Goal: Task Accomplishment & Management: Manage account settings

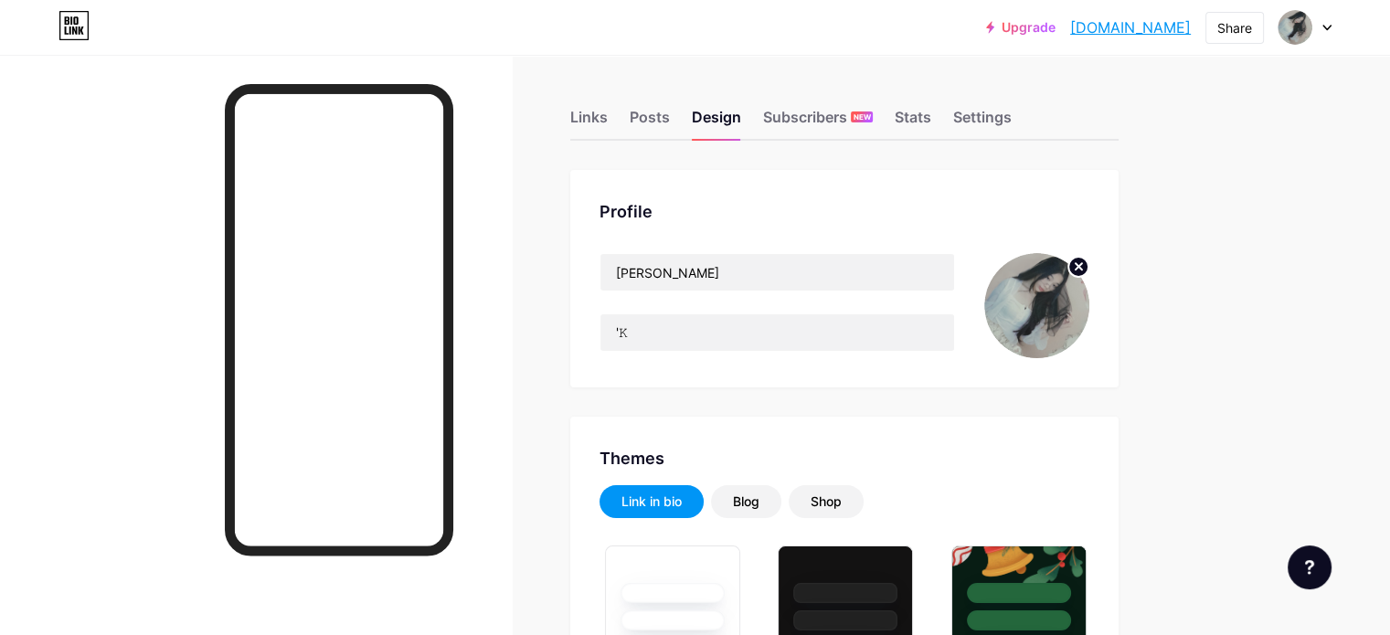
type input "#4a463d"
type input "#000000"
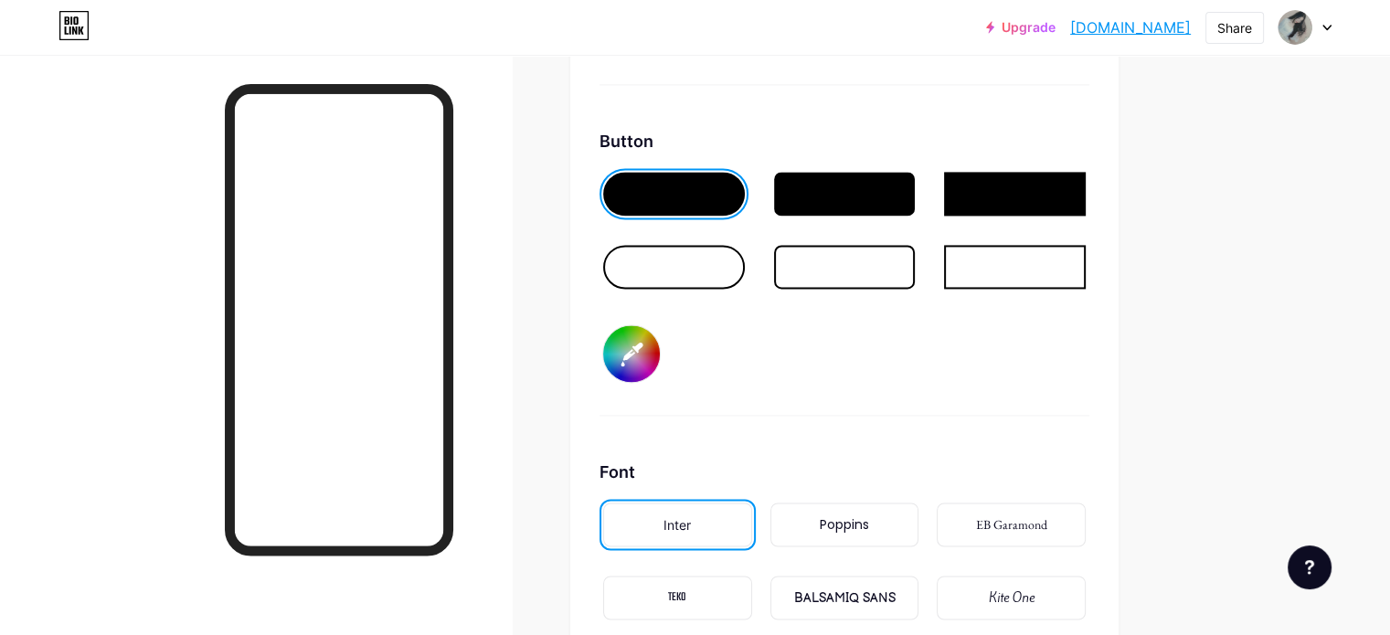
scroll to position [2741, 0]
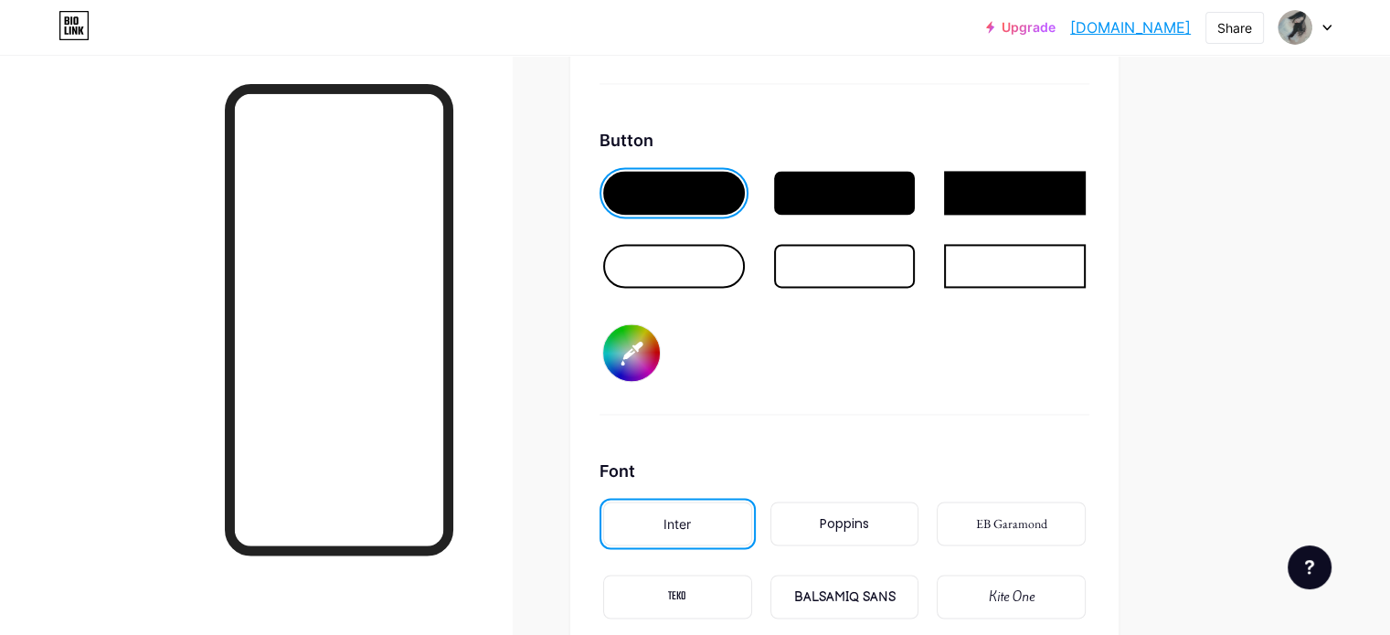
click at [660, 362] on input "#4a463d" at bounding box center [631, 352] width 57 height 57
type input "#37352f"
click at [991, 410] on div "Background Color Video Image Button #37352f Font Inter Poppins EB Garamond TEKO…" at bounding box center [844, 281] width 490 height 989
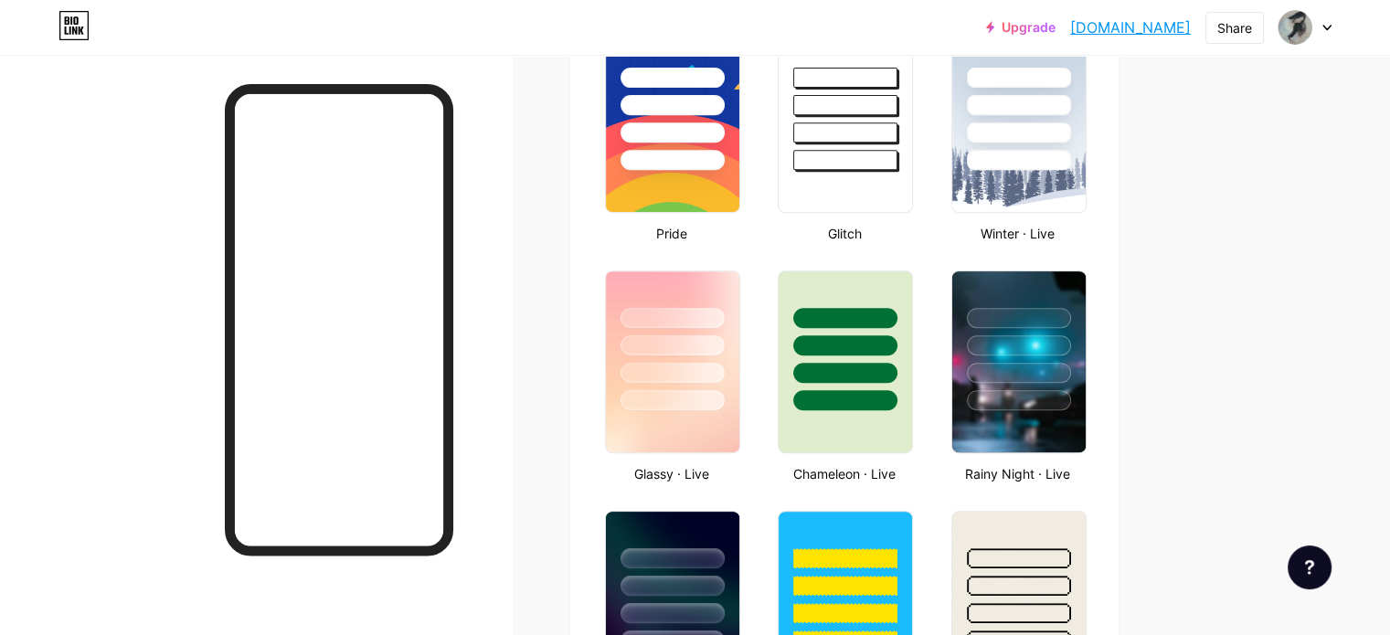
scroll to position [757, 0]
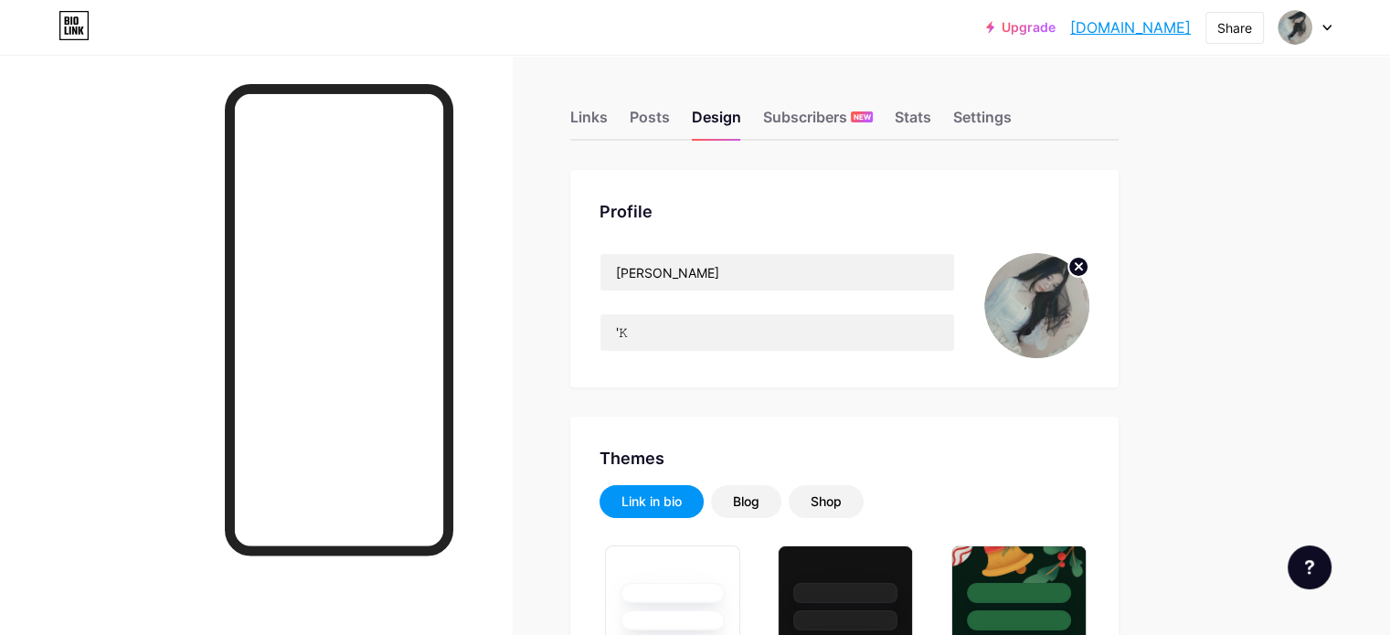
type input "#37352f"
type input "#000000"
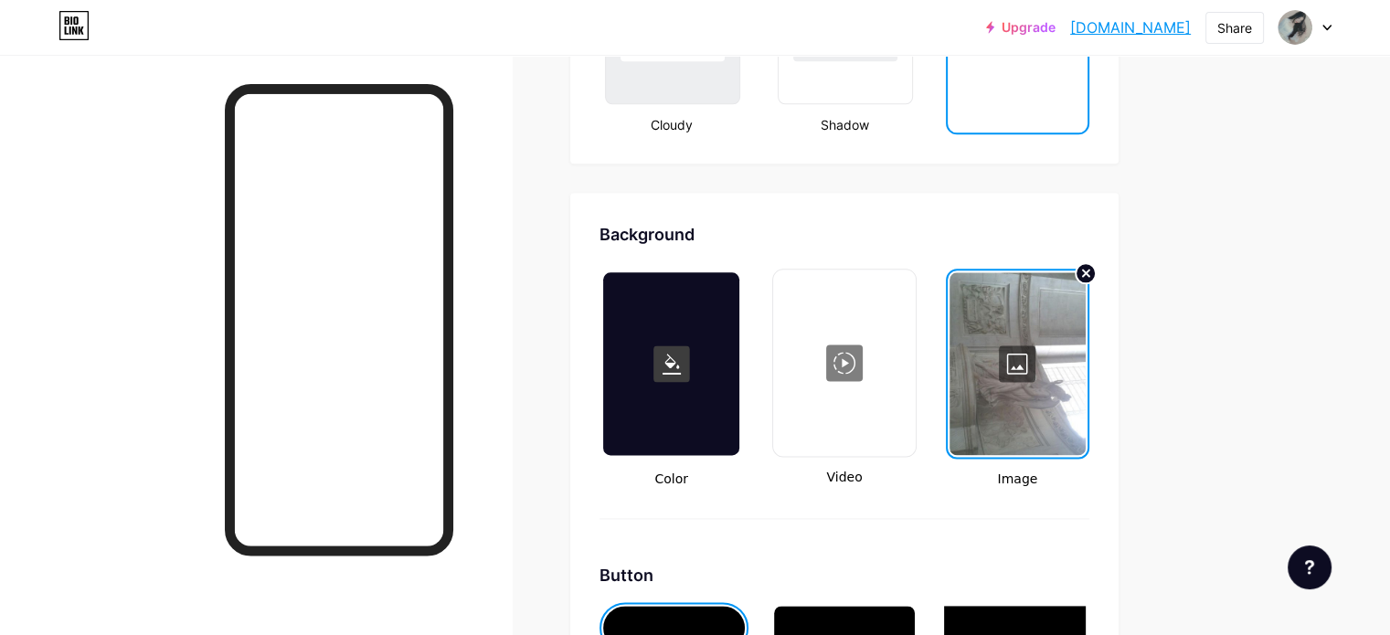
scroll to position [2482, 0]
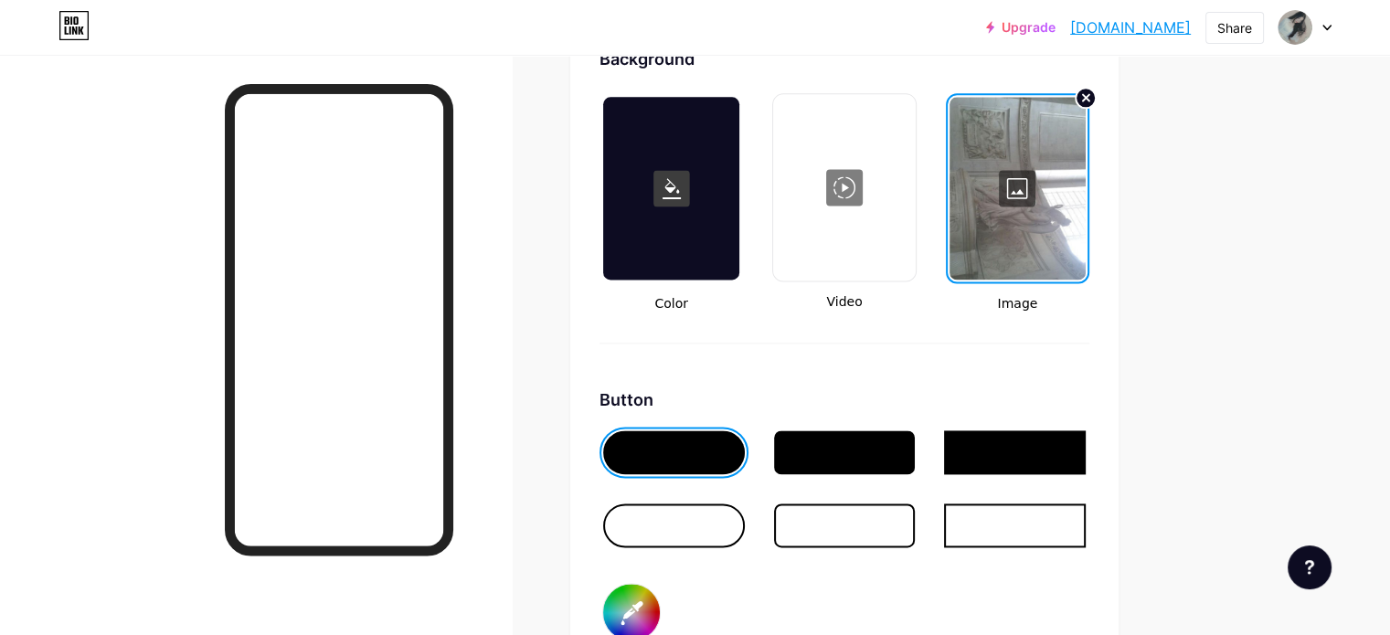
click at [1085, 203] on div at bounding box center [1017, 188] width 136 height 183
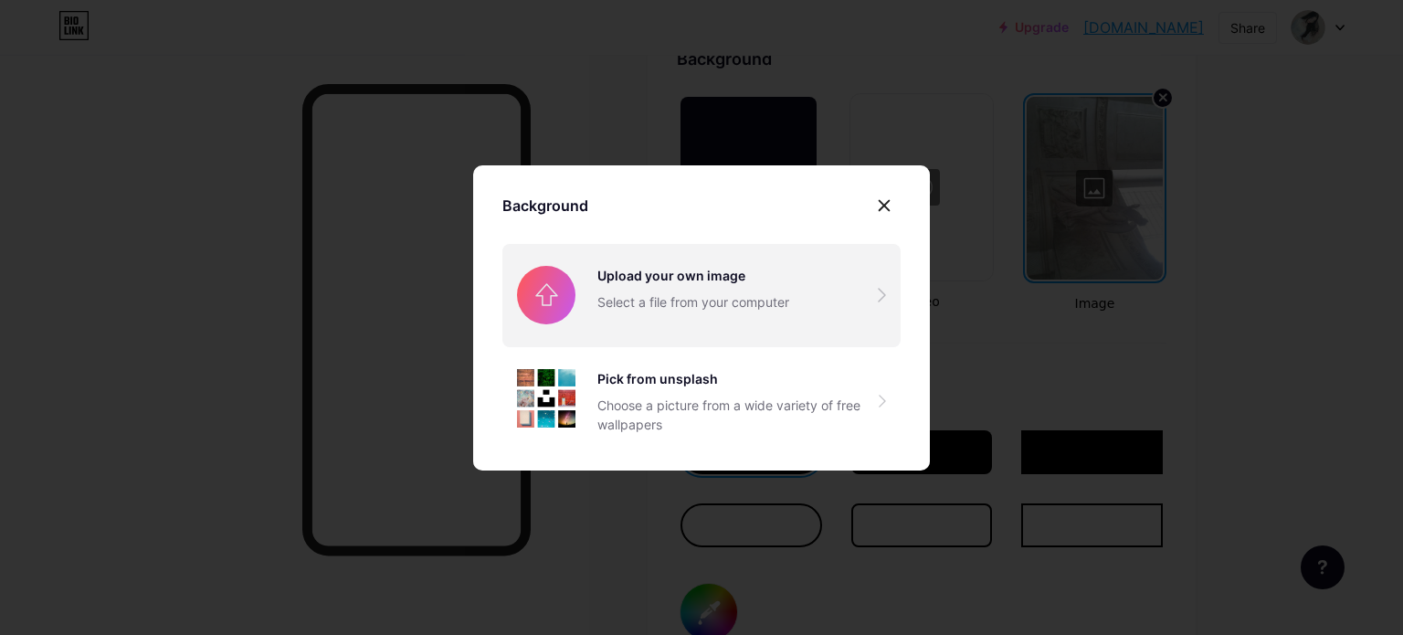
click at [860, 299] on input "file" at bounding box center [702, 295] width 398 height 102
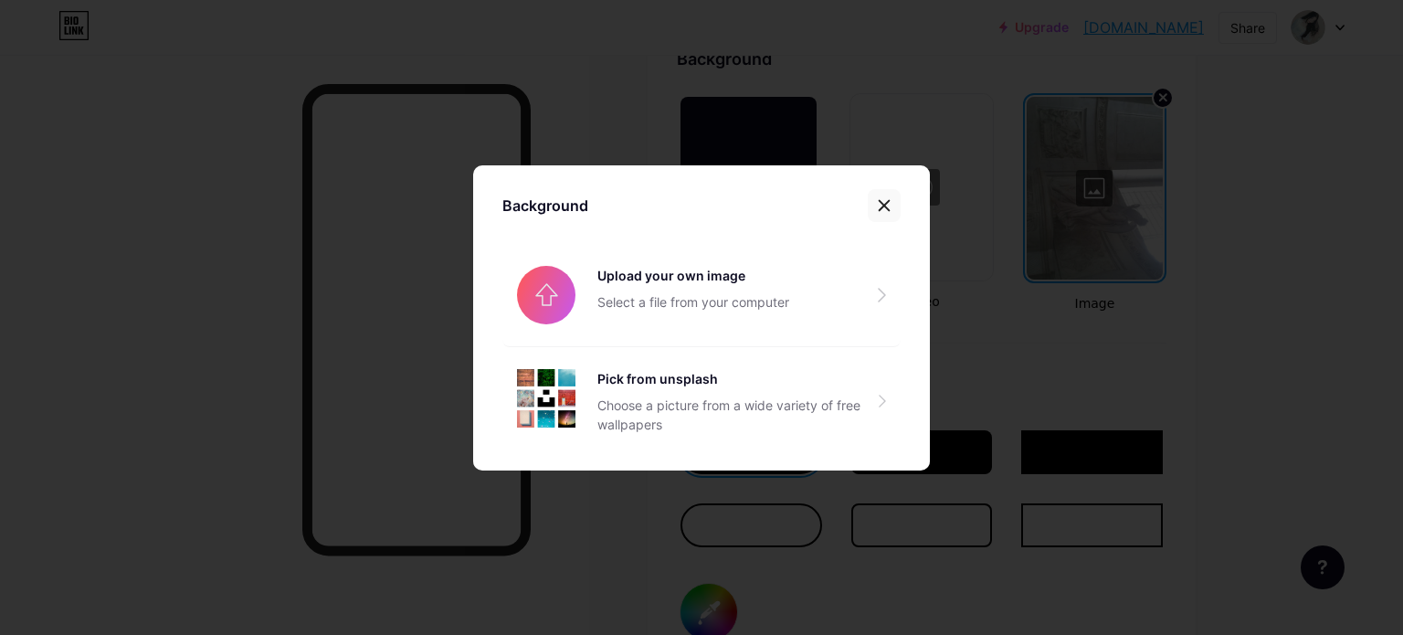
click at [889, 204] on div at bounding box center [884, 205] width 33 height 33
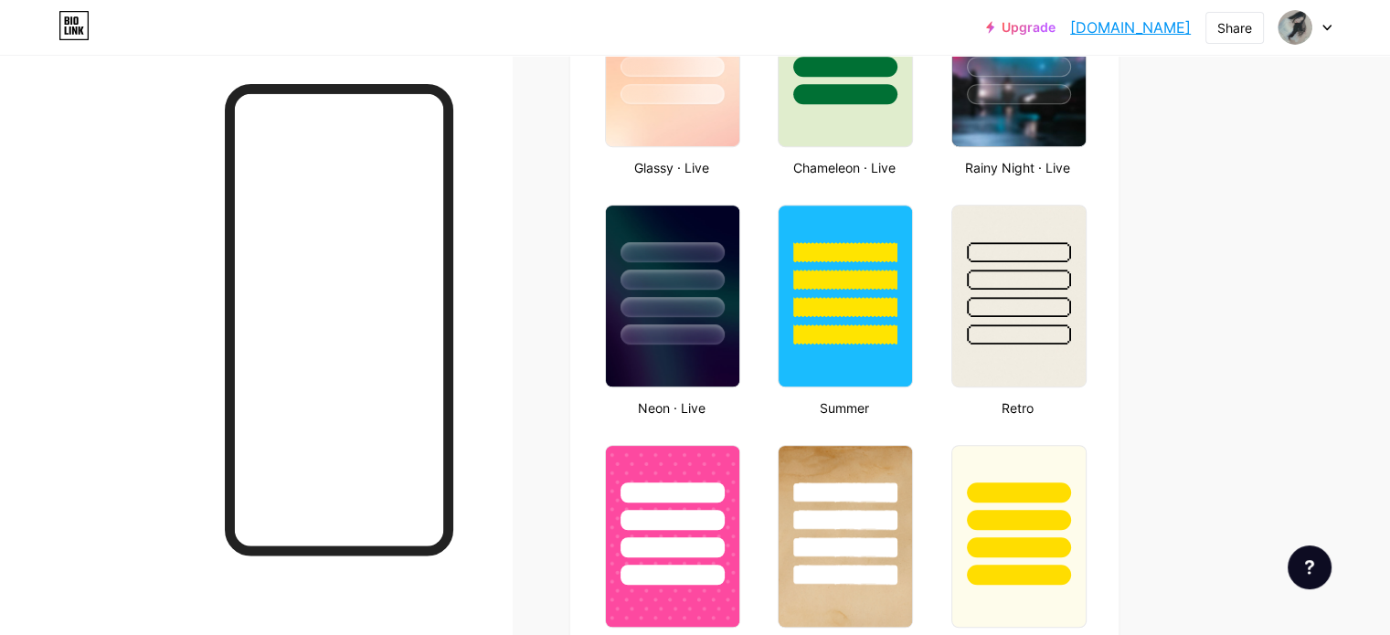
scroll to position [0, 0]
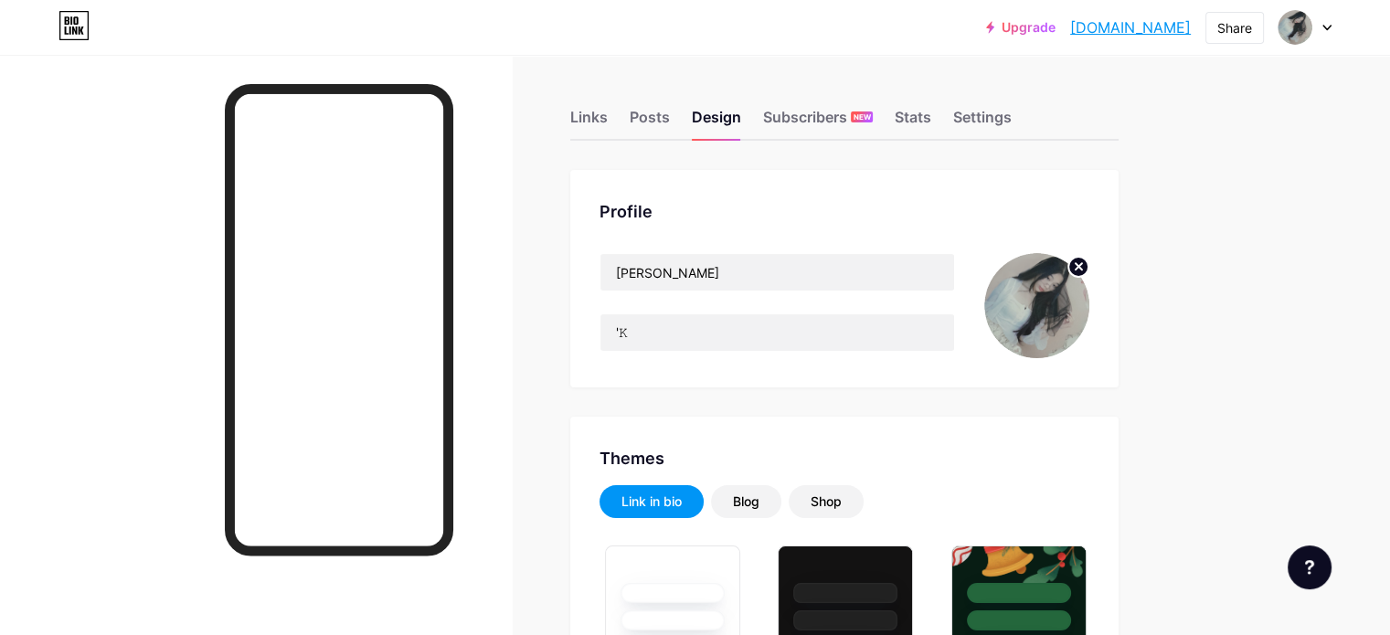
click at [1089, 323] on img at bounding box center [1036, 305] width 105 height 105
click at [608, 123] on div "Links" at bounding box center [588, 122] width 37 height 33
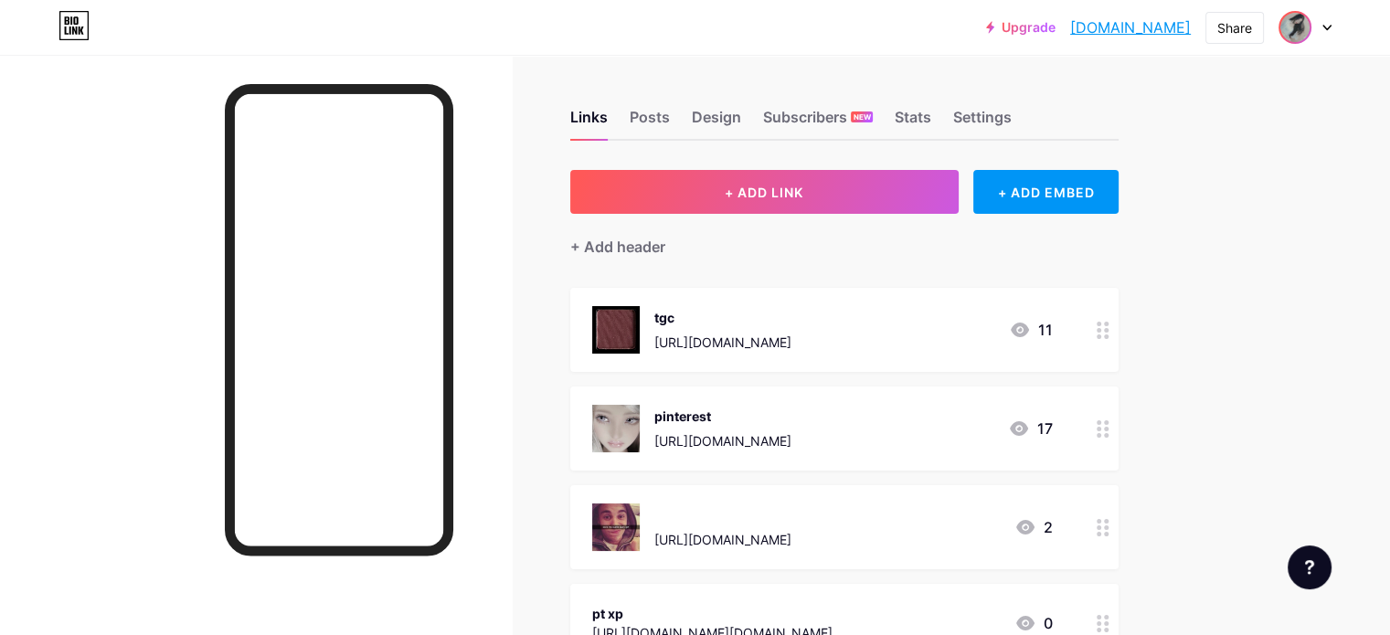
click at [1280, 19] on span at bounding box center [1294, 27] width 29 height 29
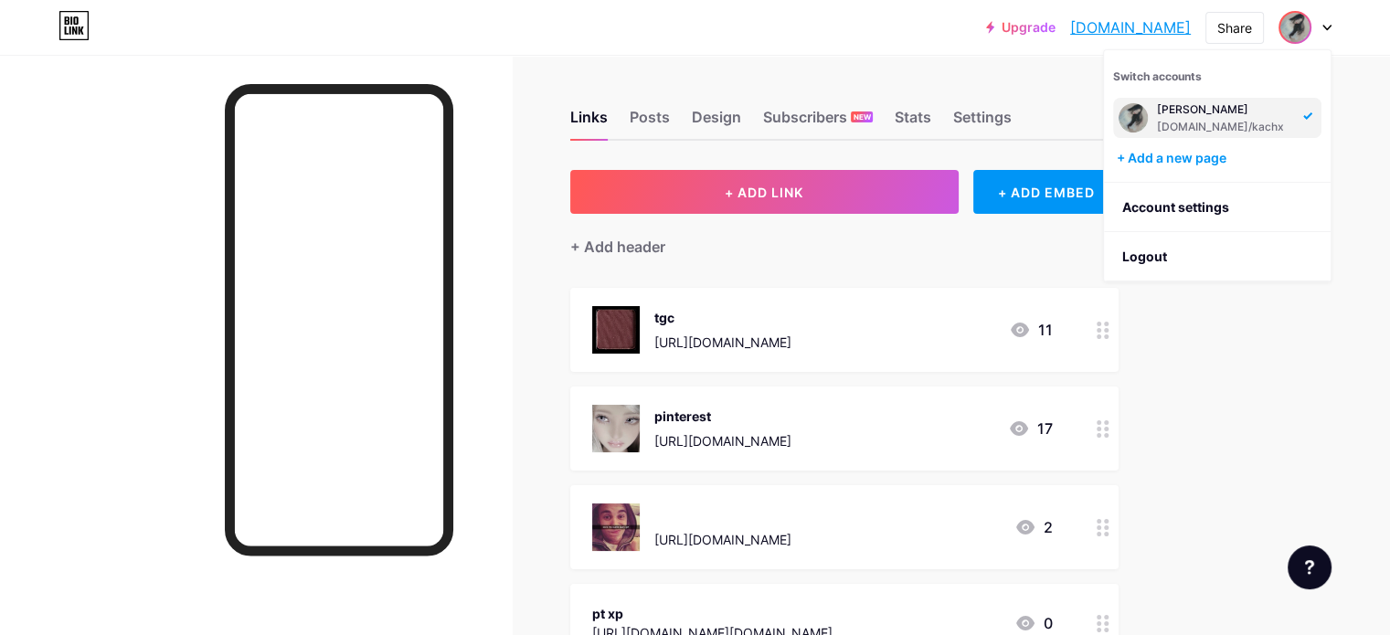
click at [1135, 122] on img at bounding box center [1132, 117] width 29 height 29
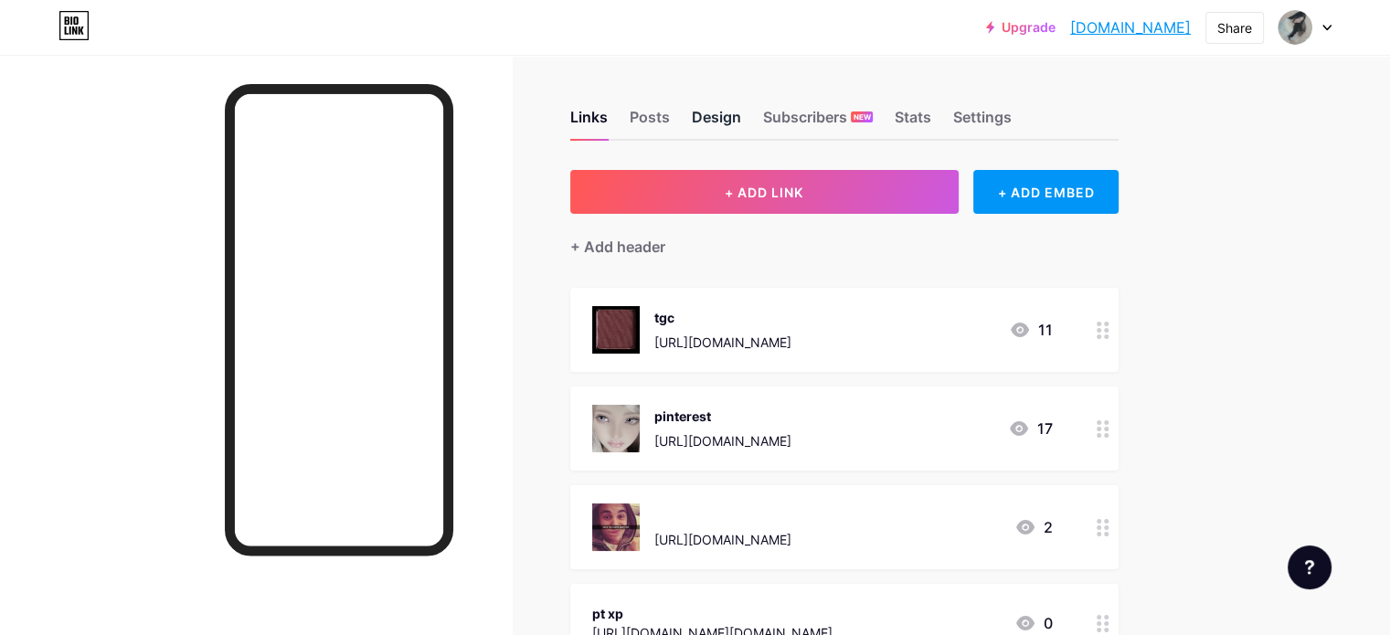
click at [741, 117] on div "Design" at bounding box center [716, 122] width 49 height 33
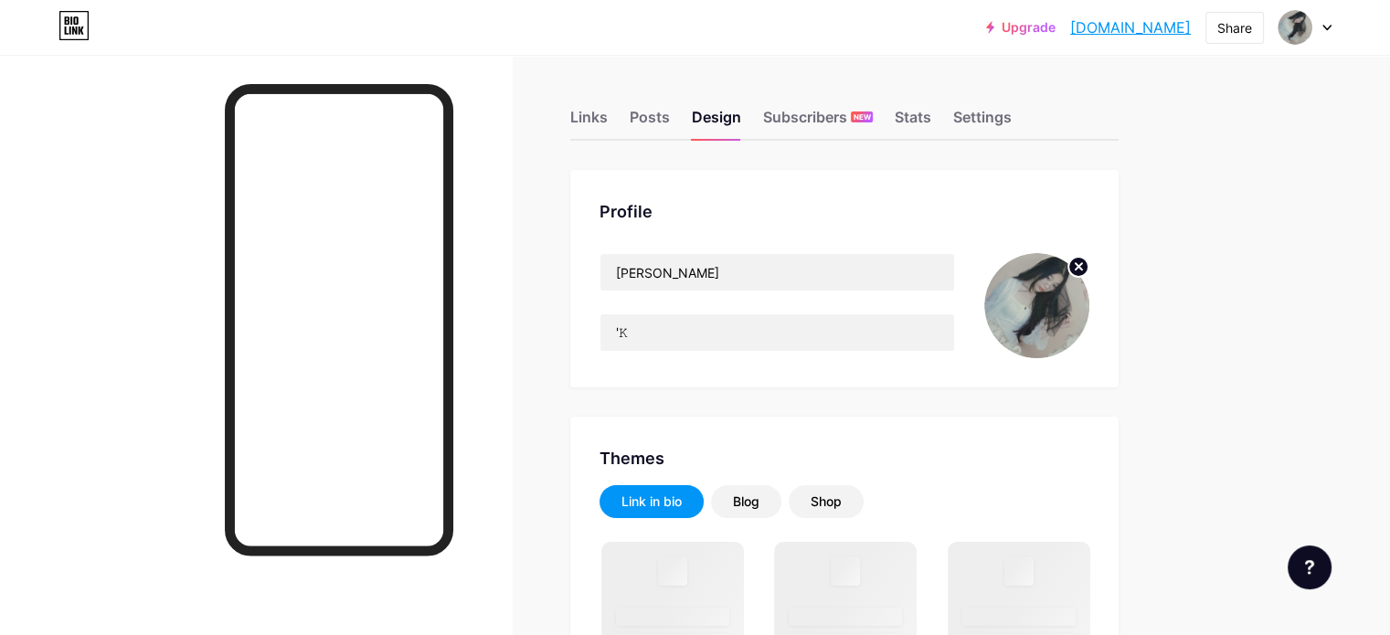
click at [1089, 291] on img at bounding box center [1036, 305] width 105 height 105
click at [1088, 271] on circle at bounding box center [1078, 267] width 20 height 20
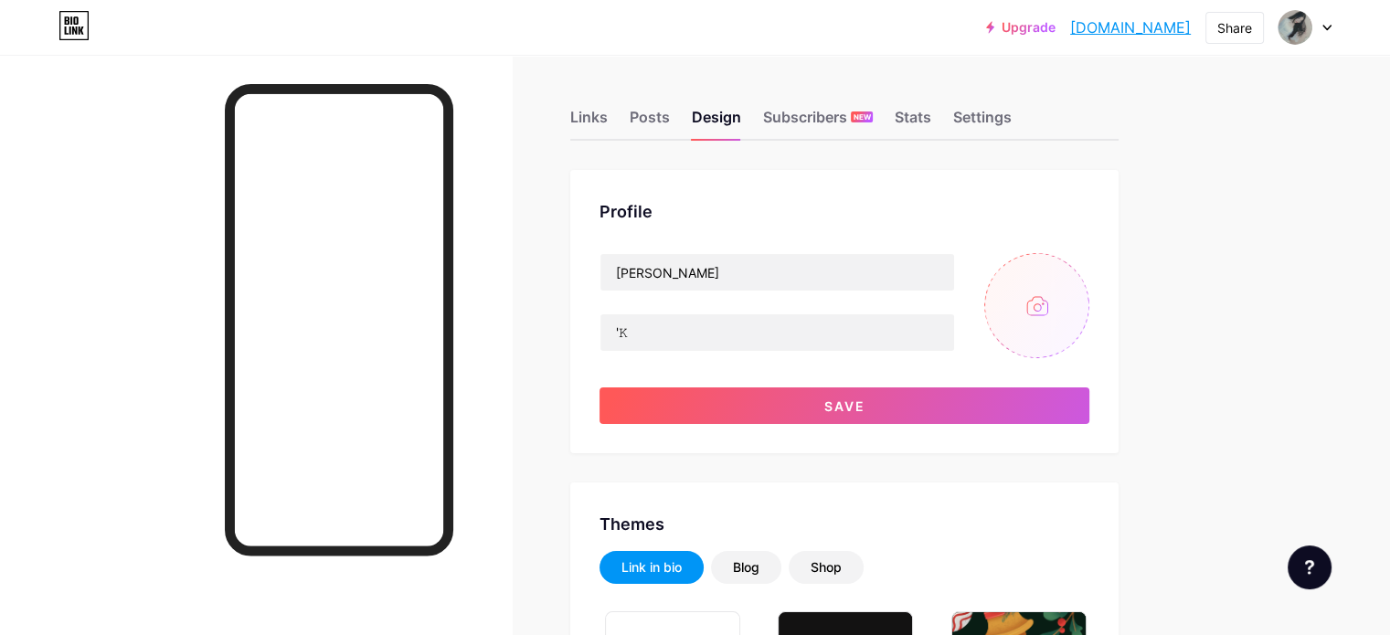
type input "#37352f"
type input "#000000"
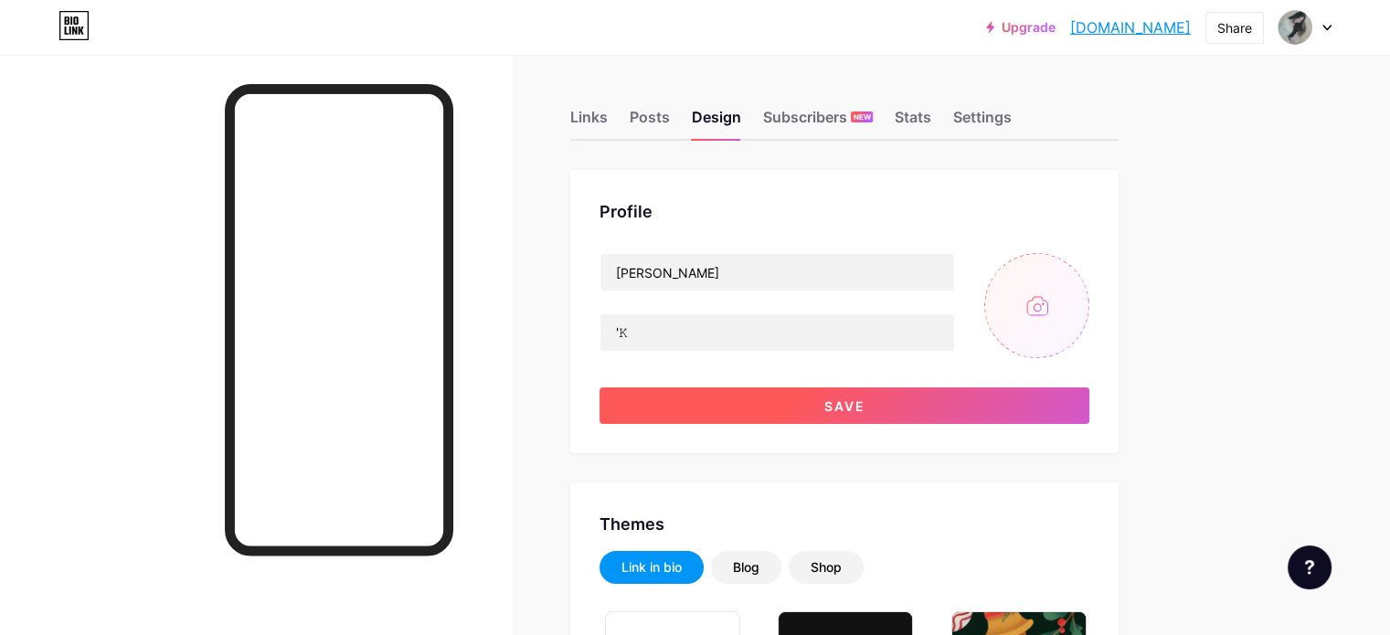
click at [772, 409] on button "Save" at bounding box center [844, 405] width 490 height 37
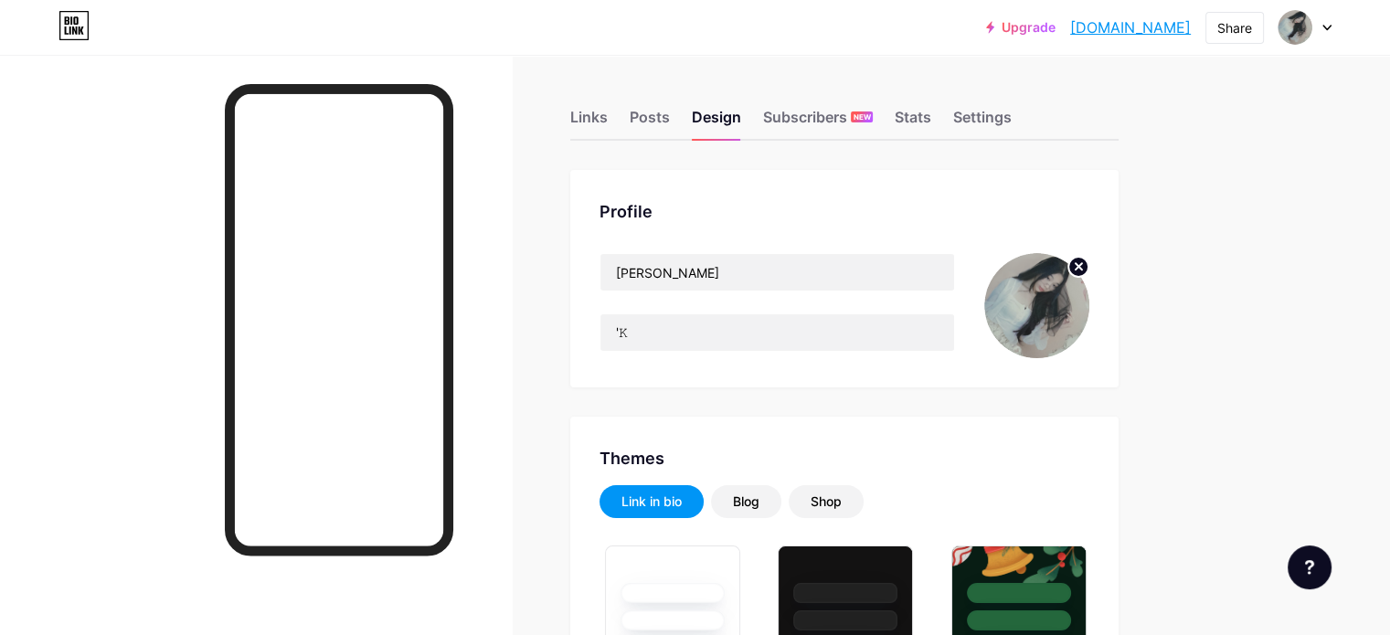
type input "#37352f"
type input "#000000"
click at [1089, 292] on img at bounding box center [1036, 305] width 105 height 105
click at [1088, 273] on circle at bounding box center [1078, 267] width 20 height 20
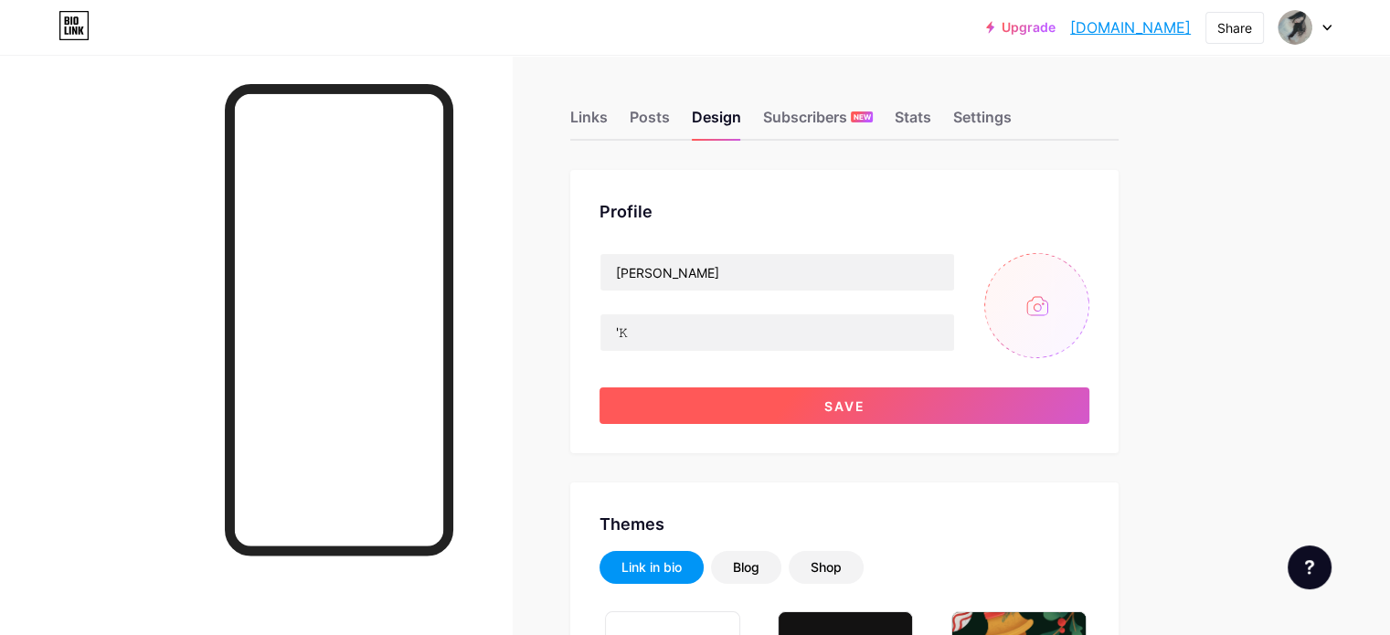
click at [998, 399] on button "Save" at bounding box center [844, 405] width 490 height 37
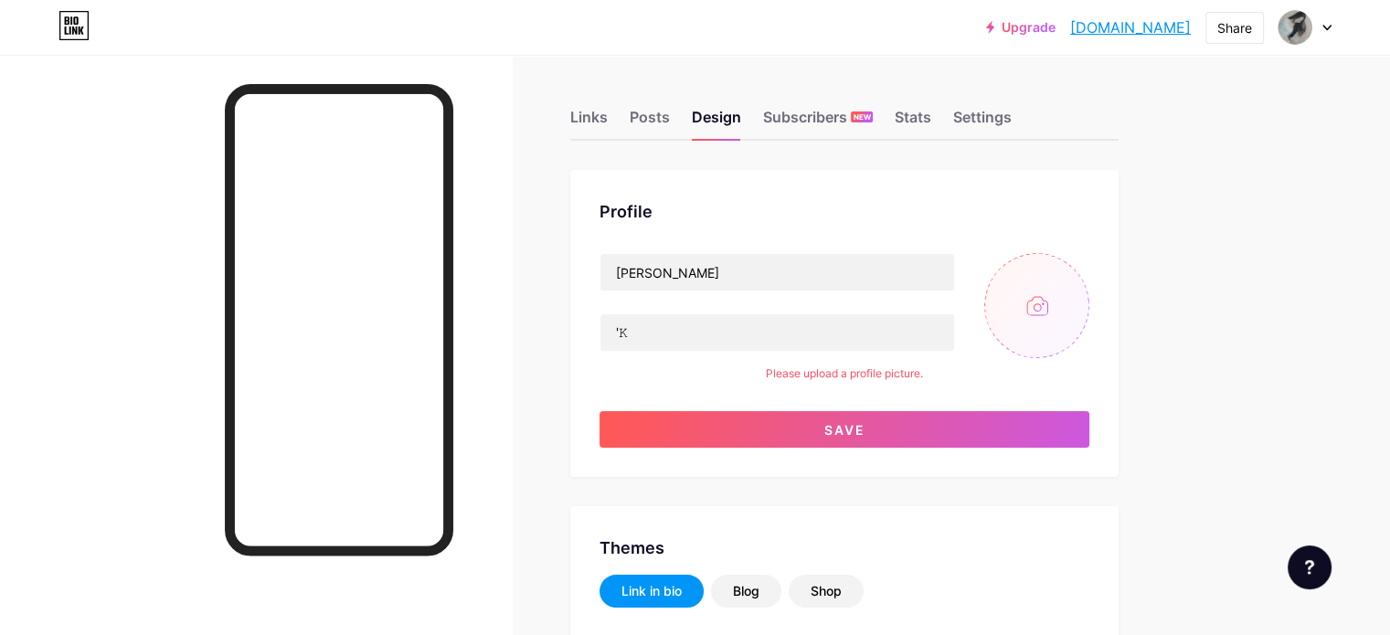
click at [1089, 273] on input "file" at bounding box center [1036, 305] width 105 height 105
